Goal: Navigation & Orientation: Find specific page/section

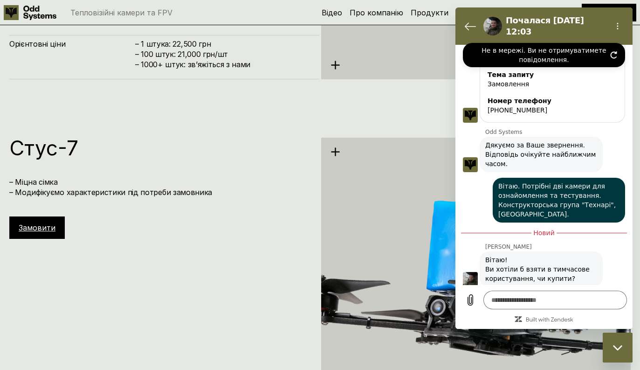
scroll to position [2110, 0]
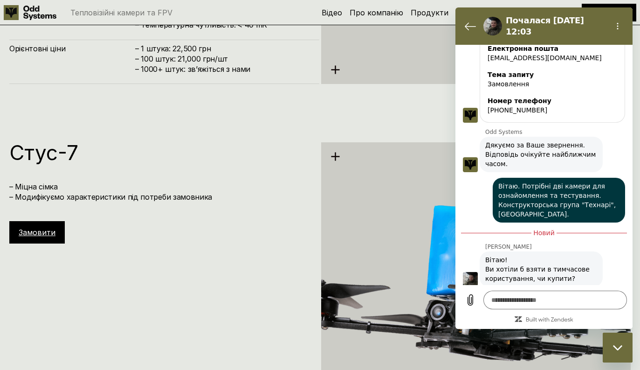
type textarea "*"
click at [470, 29] on button "Повернутися до списку розмов" at bounding box center [470, 26] width 19 height 19
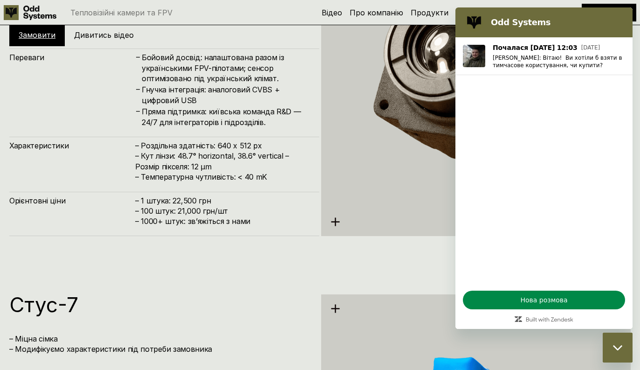
scroll to position [1954, 0]
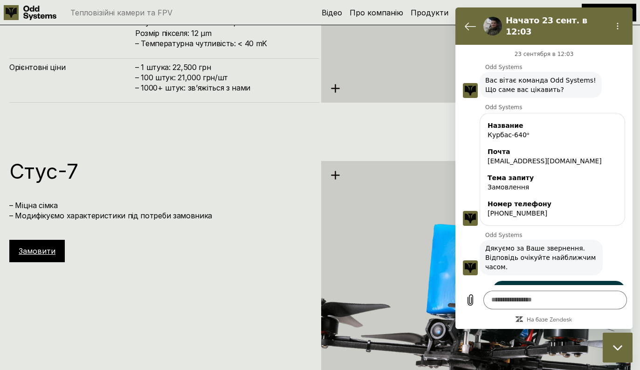
scroll to position [88, 0]
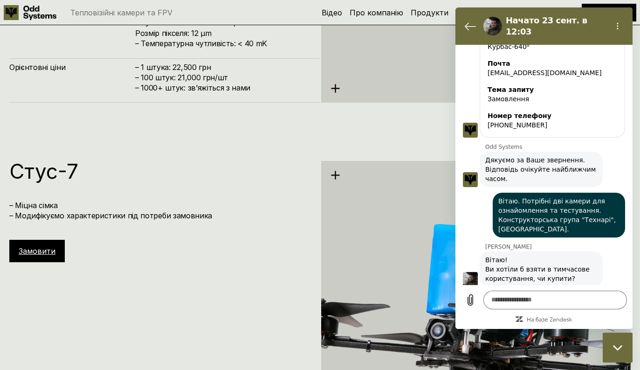
click at [616, 29] on button "Меню параметров" at bounding box center [617, 26] width 19 height 19
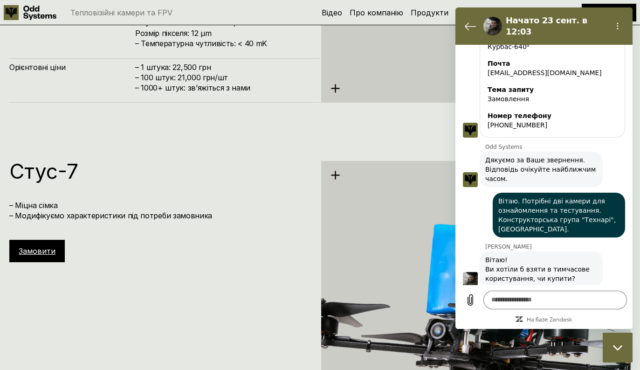
click at [473, 22] on icon "Вернуться к списку разговоров" at bounding box center [470, 26] width 11 height 11
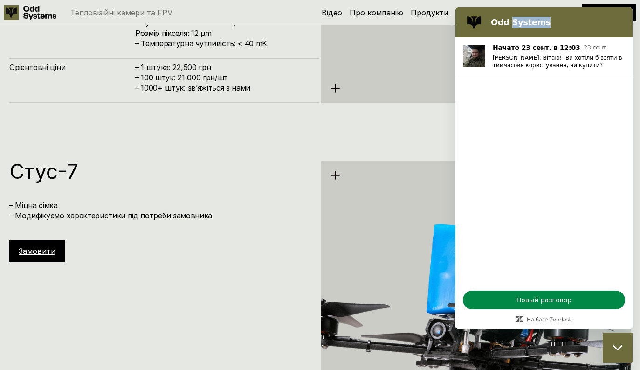
click at [601, 22] on h2 "Odd Systems" at bounding box center [557, 22] width 132 height 11
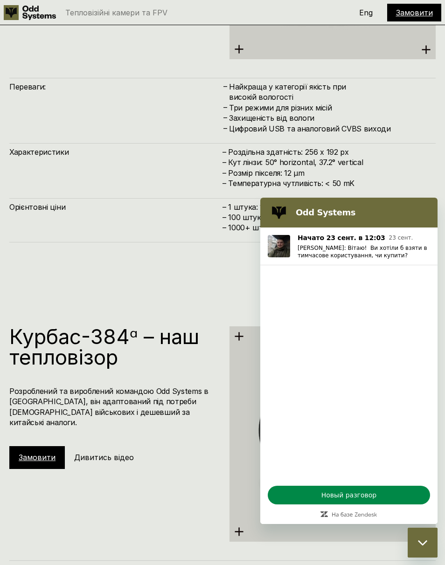
scroll to position [1407, 0]
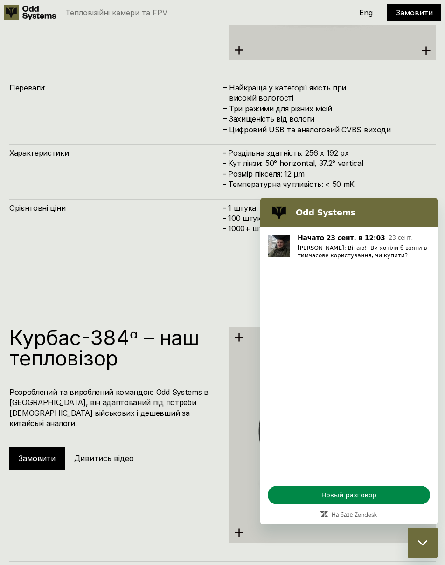
click at [284, 213] on figure at bounding box center [278, 212] width 19 height 19
click at [385, 214] on h2 "Odd Systems" at bounding box center [362, 212] width 132 height 11
click at [340, 216] on h2 "Odd Systems" at bounding box center [362, 212] width 132 height 11
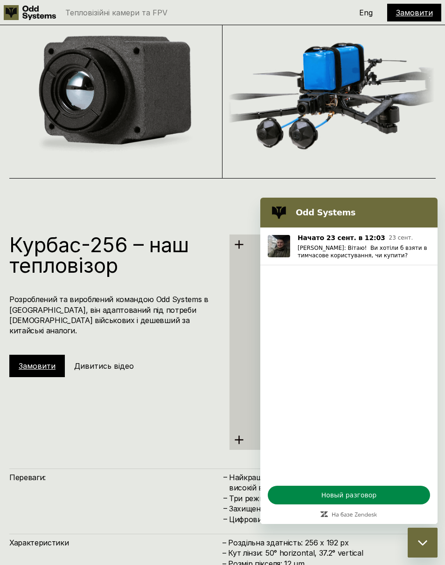
scroll to position [1007, 0]
